Goal: Task Accomplishment & Management: Manage account settings

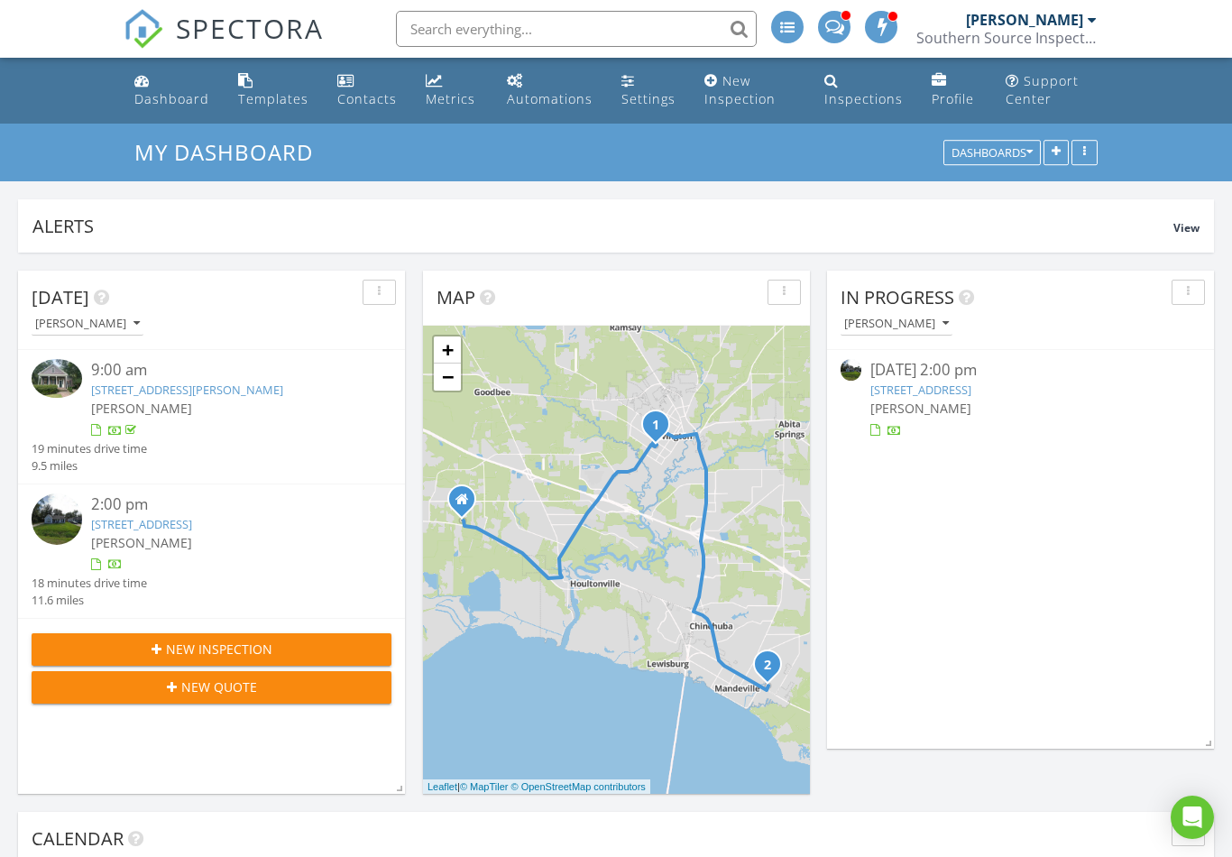
click at [971, 386] on link "1336 Valmont St, Mandeville, LA 70448" at bounding box center [920, 389] width 101 height 16
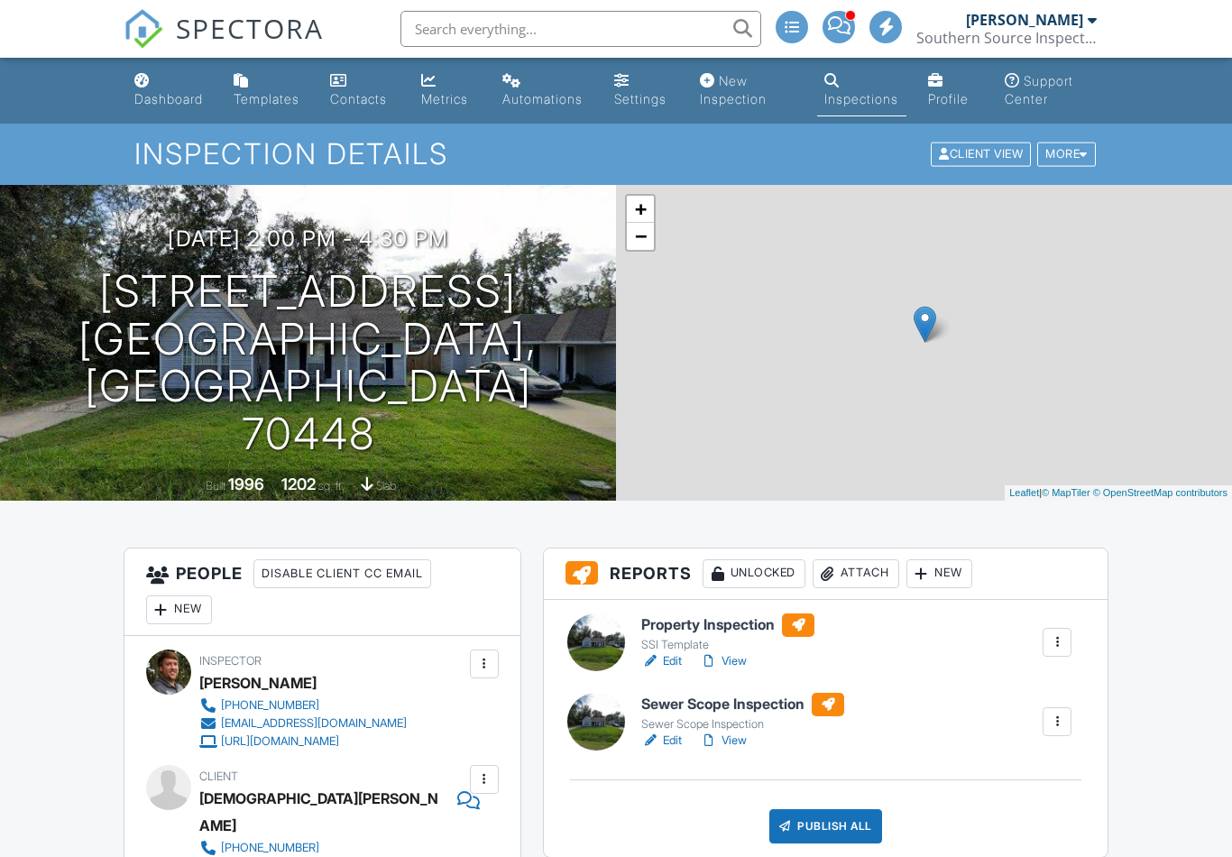
click at [667, 741] on link "Edit" at bounding box center [661, 740] width 41 height 18
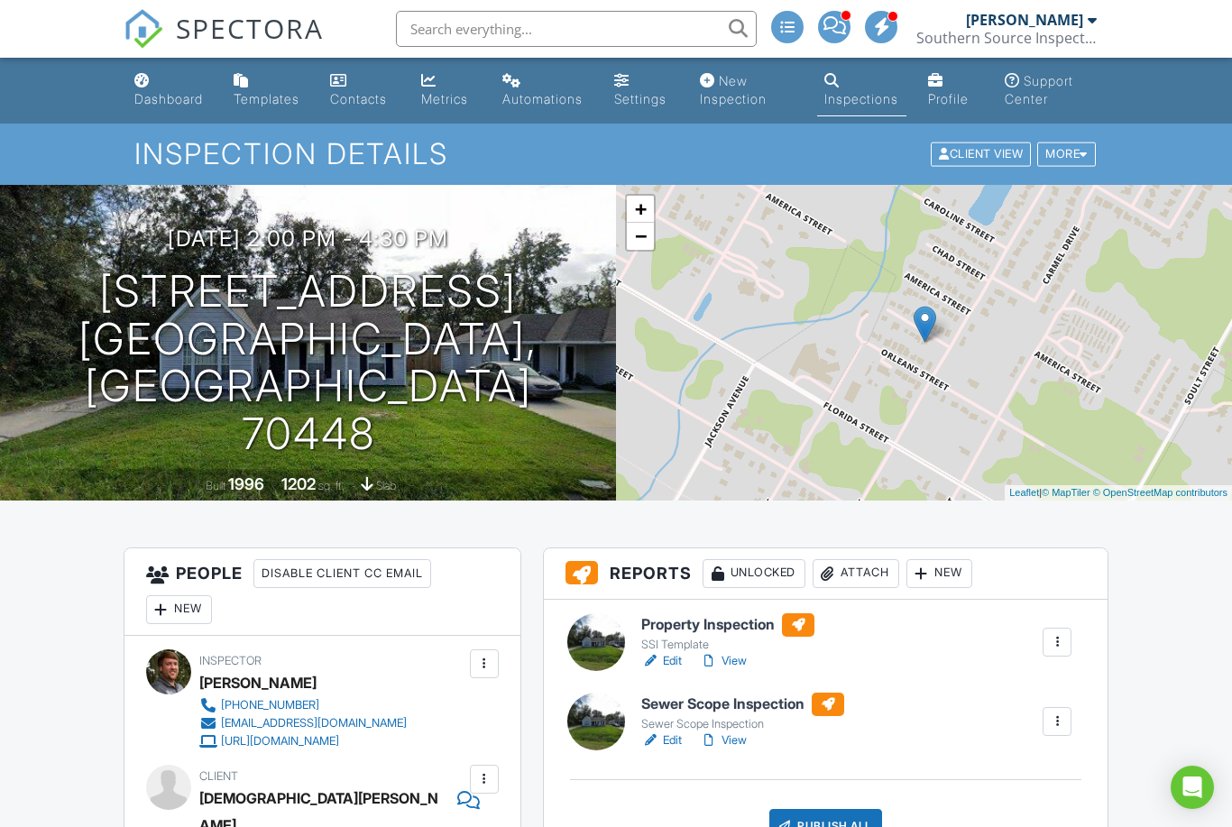
click at [736, 676] on div "Property Inspection SSI Template Edit View Quick Publish Copy [GEOGRAPHIC_DATA]…" at bounding box center [826, 728] width 564 height 257
click at [730, 658] on link "View" at bounding box center [723, 661] width 47 height 18
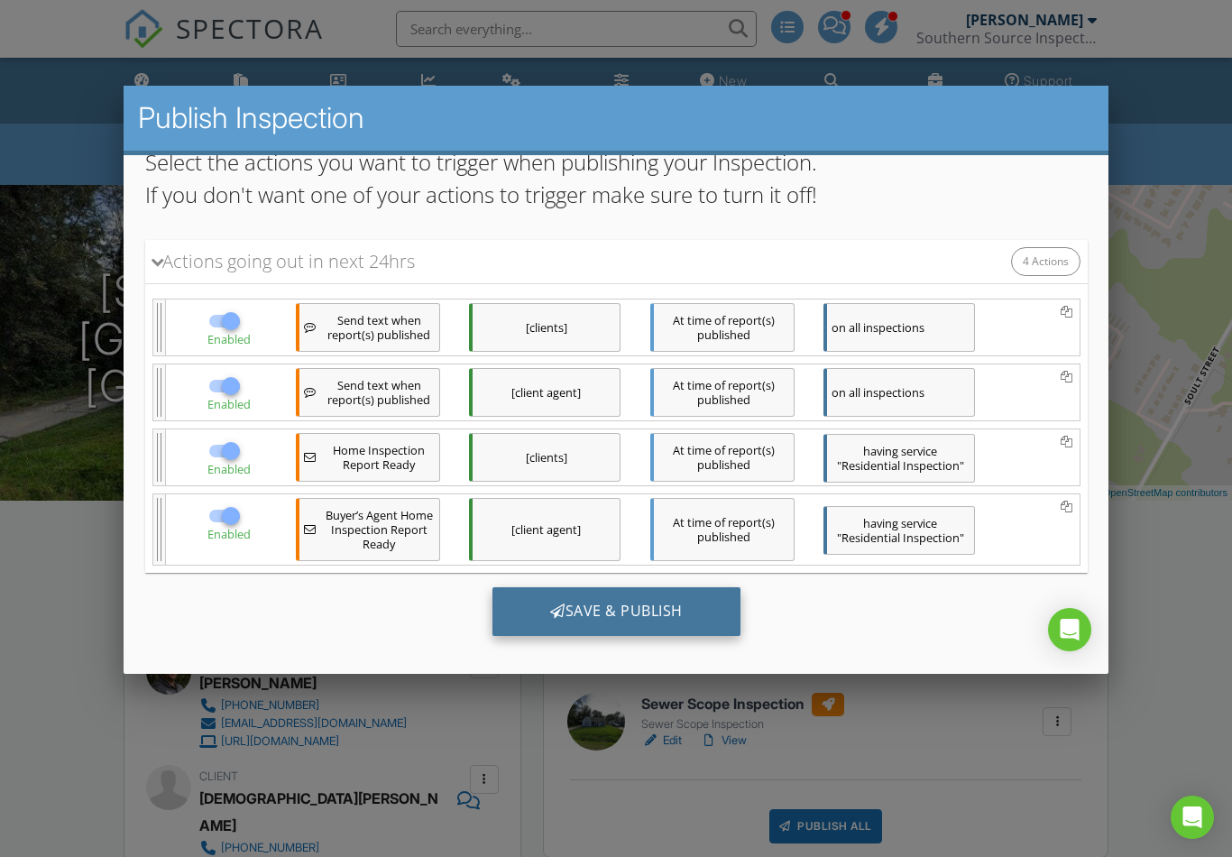
scroll to position [183, 0]
click at [626, 628] on div "Save & Publish" at bounding box center [615, 612] width 248 height 49
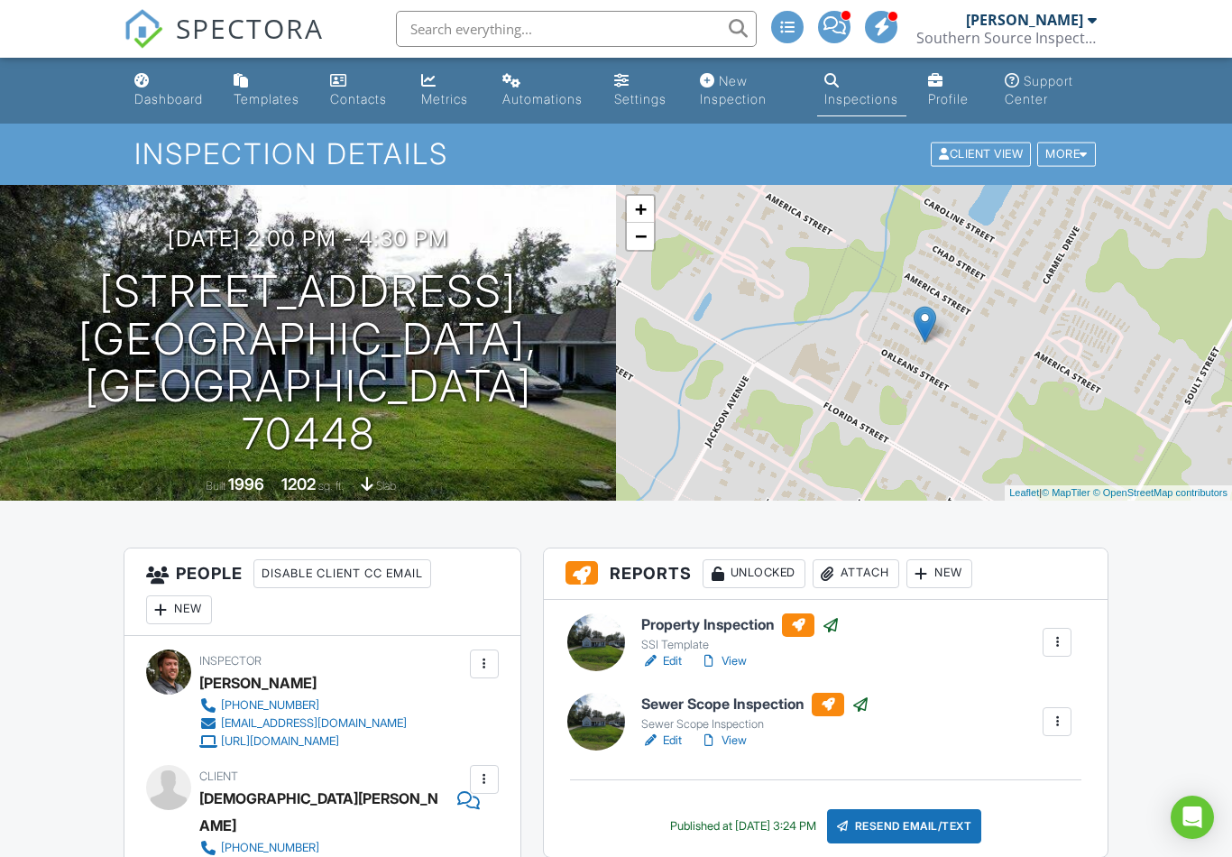
click at [725, 668] on link "View" at bounding box center [723, 661] width 47 height 18
